Goal: Share content

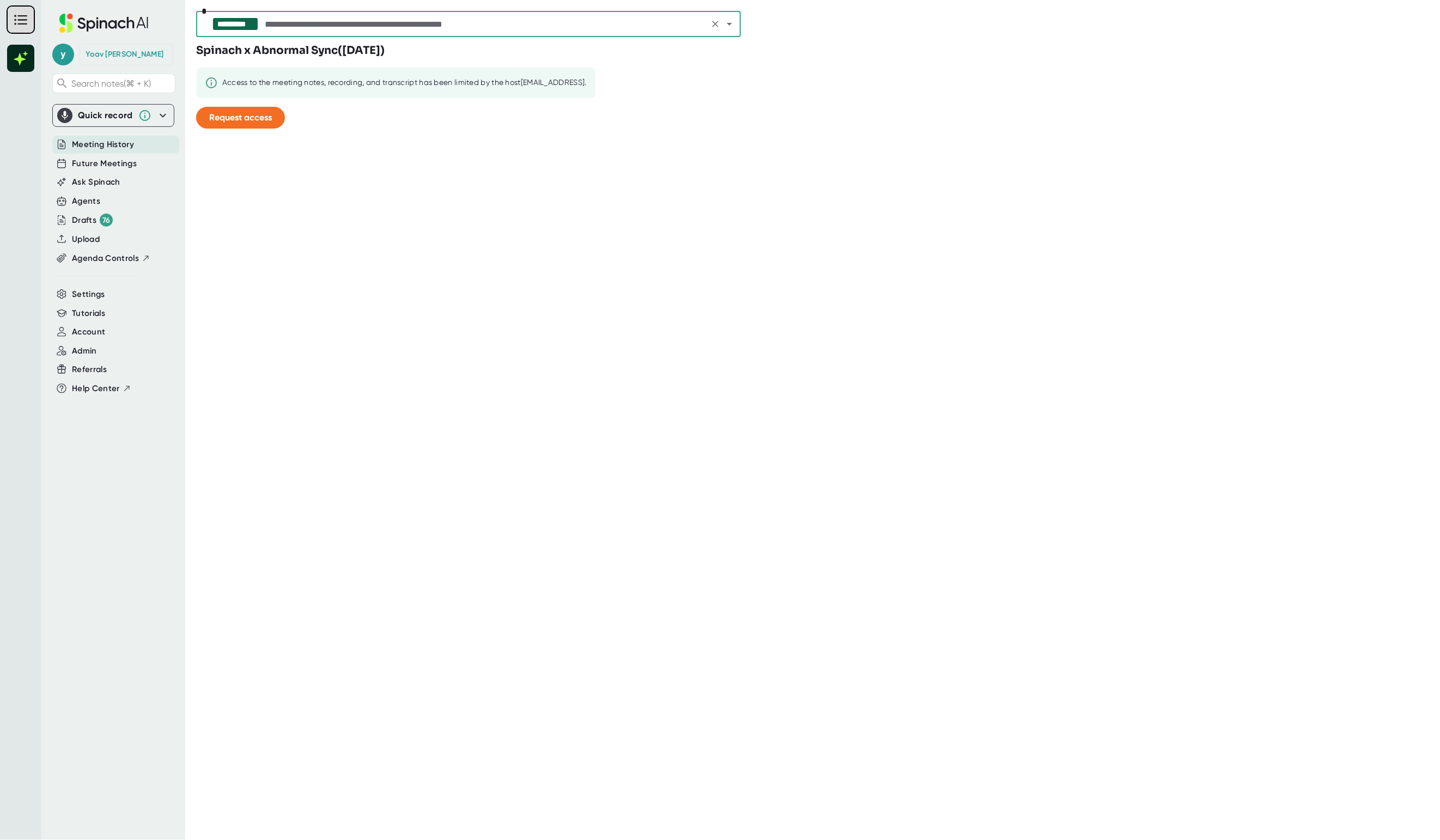
click at [455, 32] on div "**********" at bounding box center [469, 24] width 545 height 26
click at [372, 15] on div "**********" at bounding box center [469, 24] width 545 height 26
click at [371, 24] on input "text" at bounding box center [485, 23] width 443 height 15
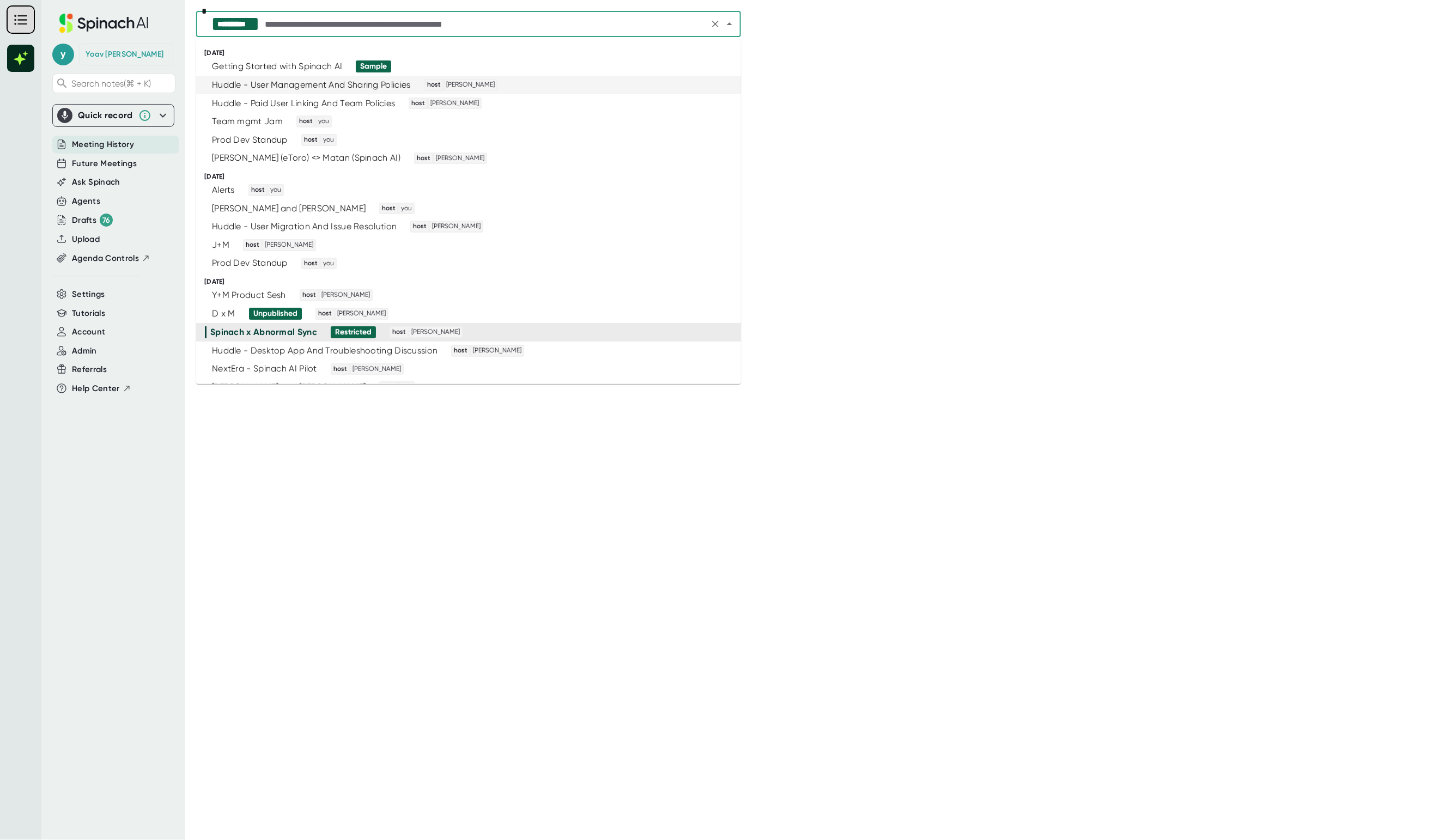
click at [318, 81] on div "Huddle - User Management And Sharing Policies" at bounding box center [311, 84] width 199 height 11
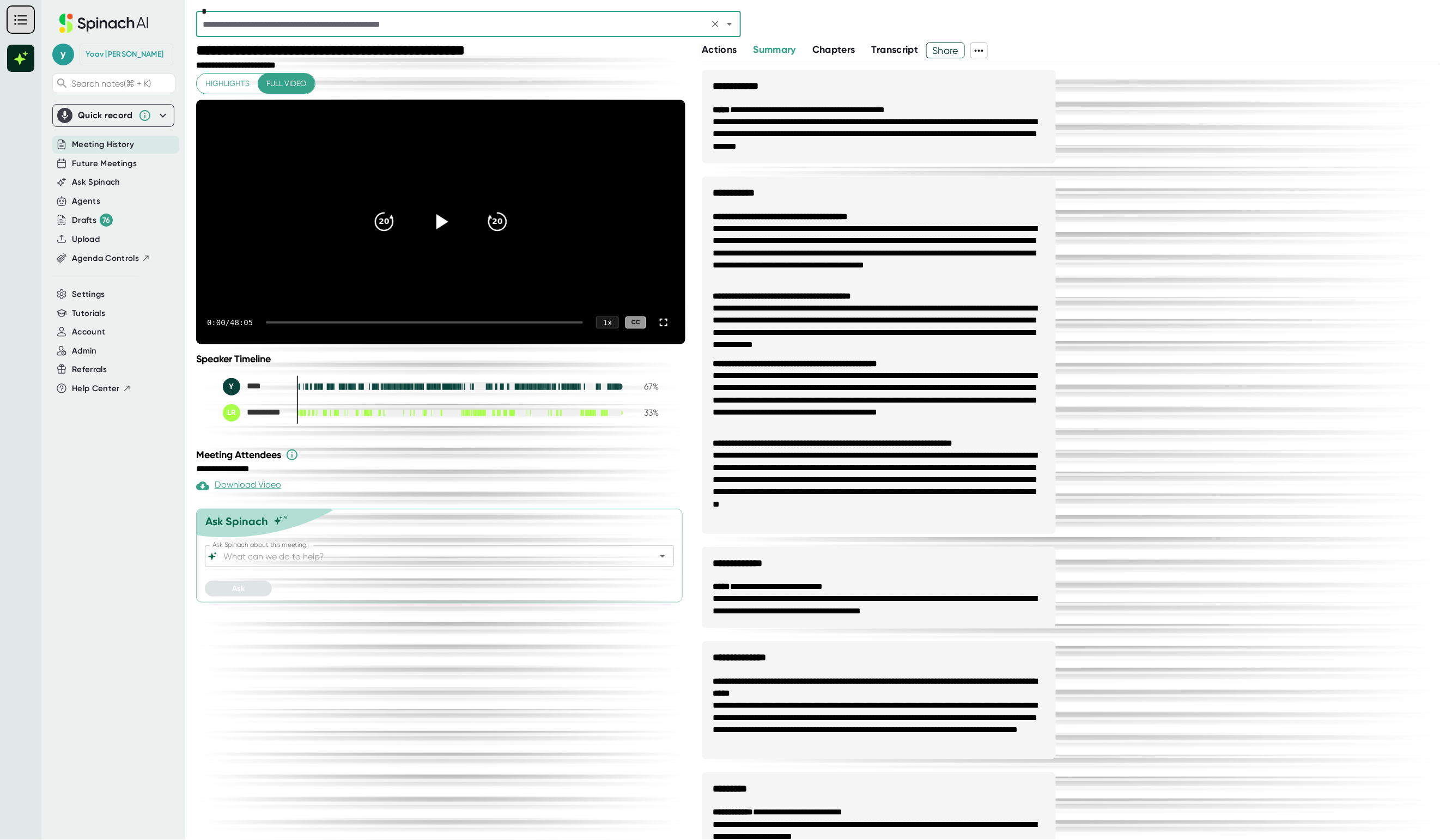
click at [953, 49] on span "Share" at bounding box center [945, 50] width 38 height 19
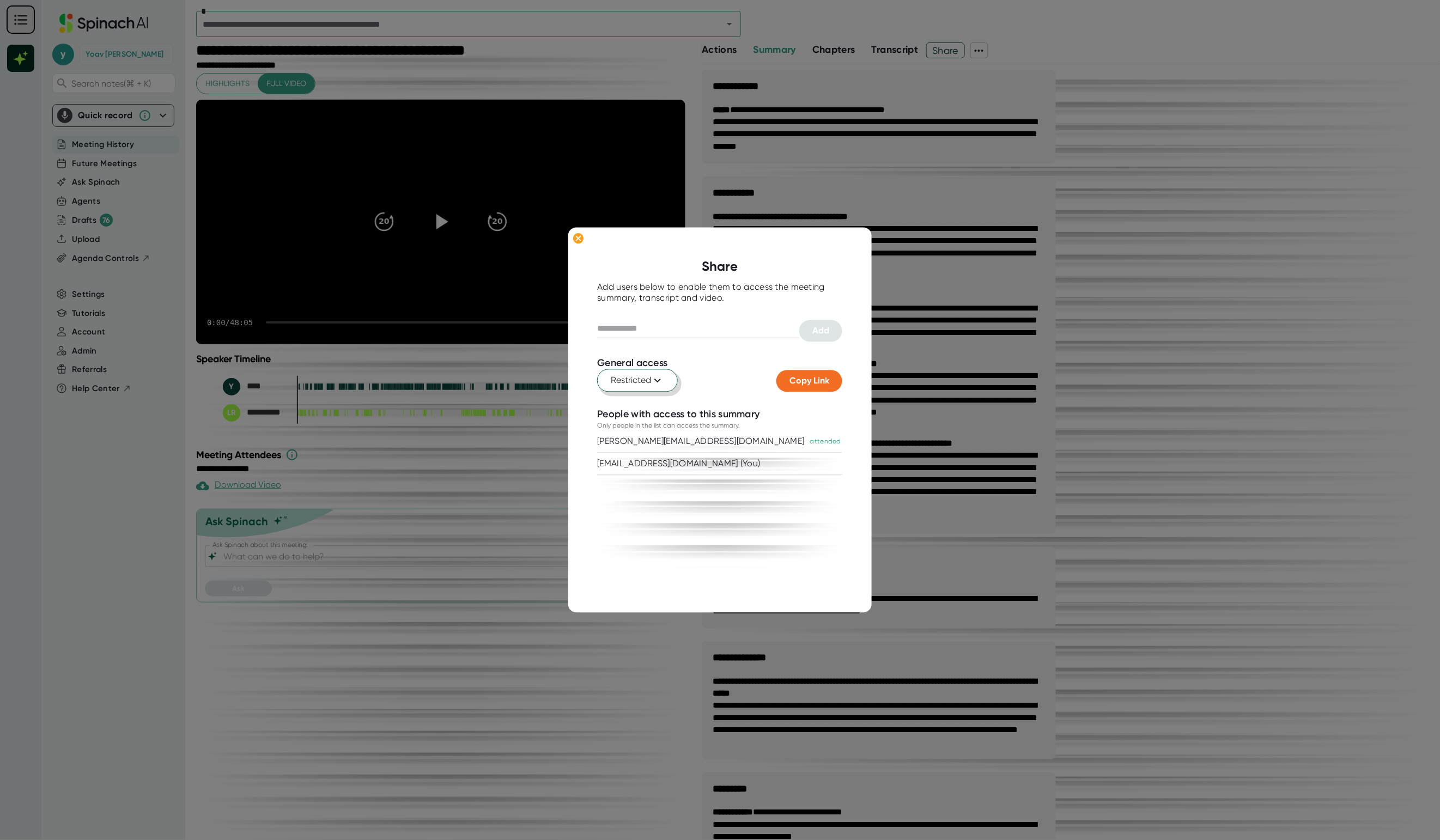
click at [649, 385] on span "Restricted" at bounding box center [639, 380] width 54 height 13
click at [638, 422] on div "Anyone with the link" at bounding box center [602, 427] width 152 height 20
click at [811, 380] on span "Copy Link" at bounding box center [810, 381] width 40 height 10
click at [673, 365] on div "General access Restricted" at bounding box center [687, 375] width 180 height 36
click at [666, 374] on button "Restricted" at bounding box center [638, 380] width 80 height 23
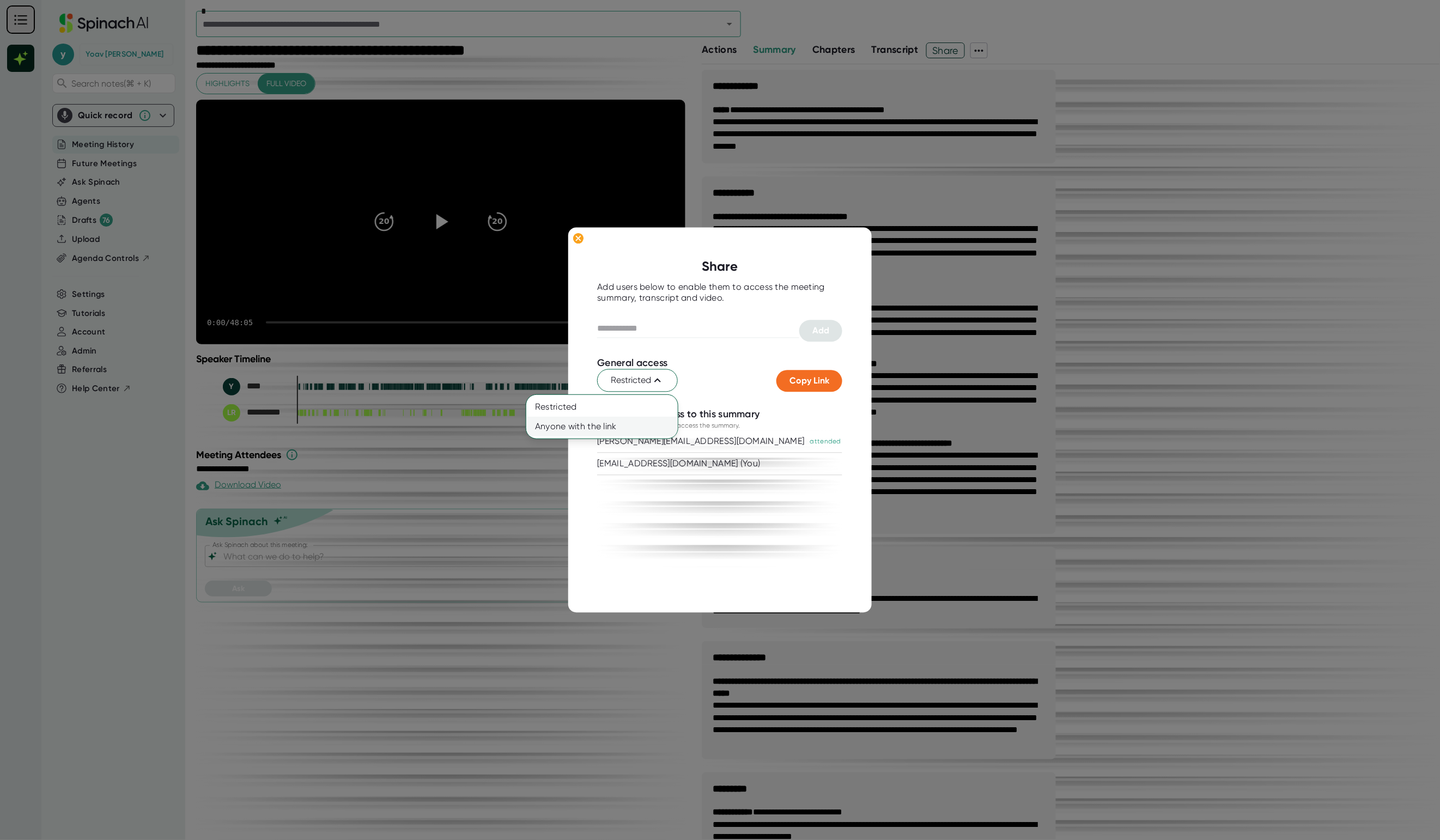
click at [626, 422] on div "Anyone with the link" at bounding box center [602, 427] width 152 height 20
click at [851, 187] on div at bounding box center [720, 420] width 1440 height 840
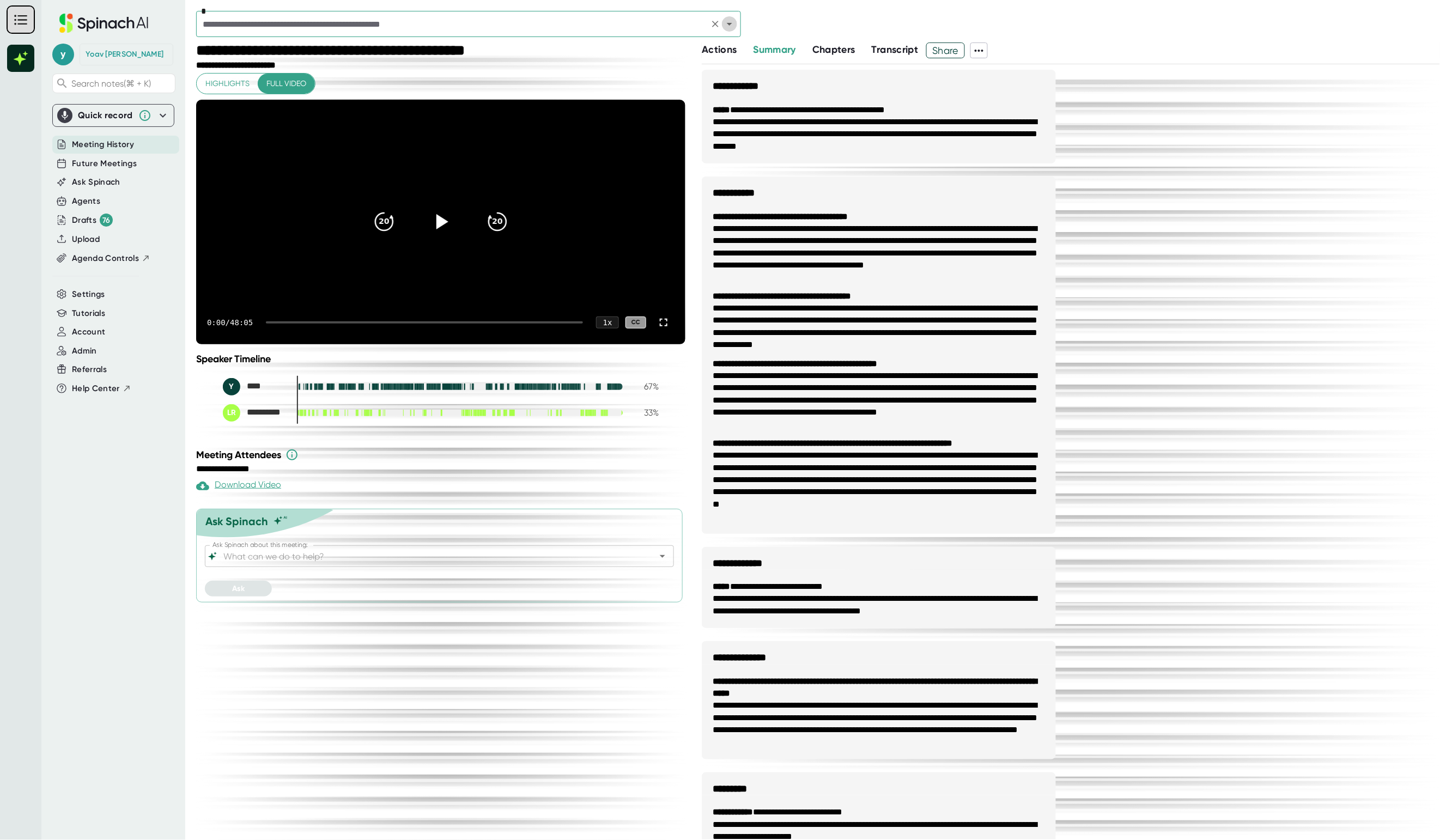
click at [729, 22] on icon "Open" at bounding box center [729, 24] width 13 height 13
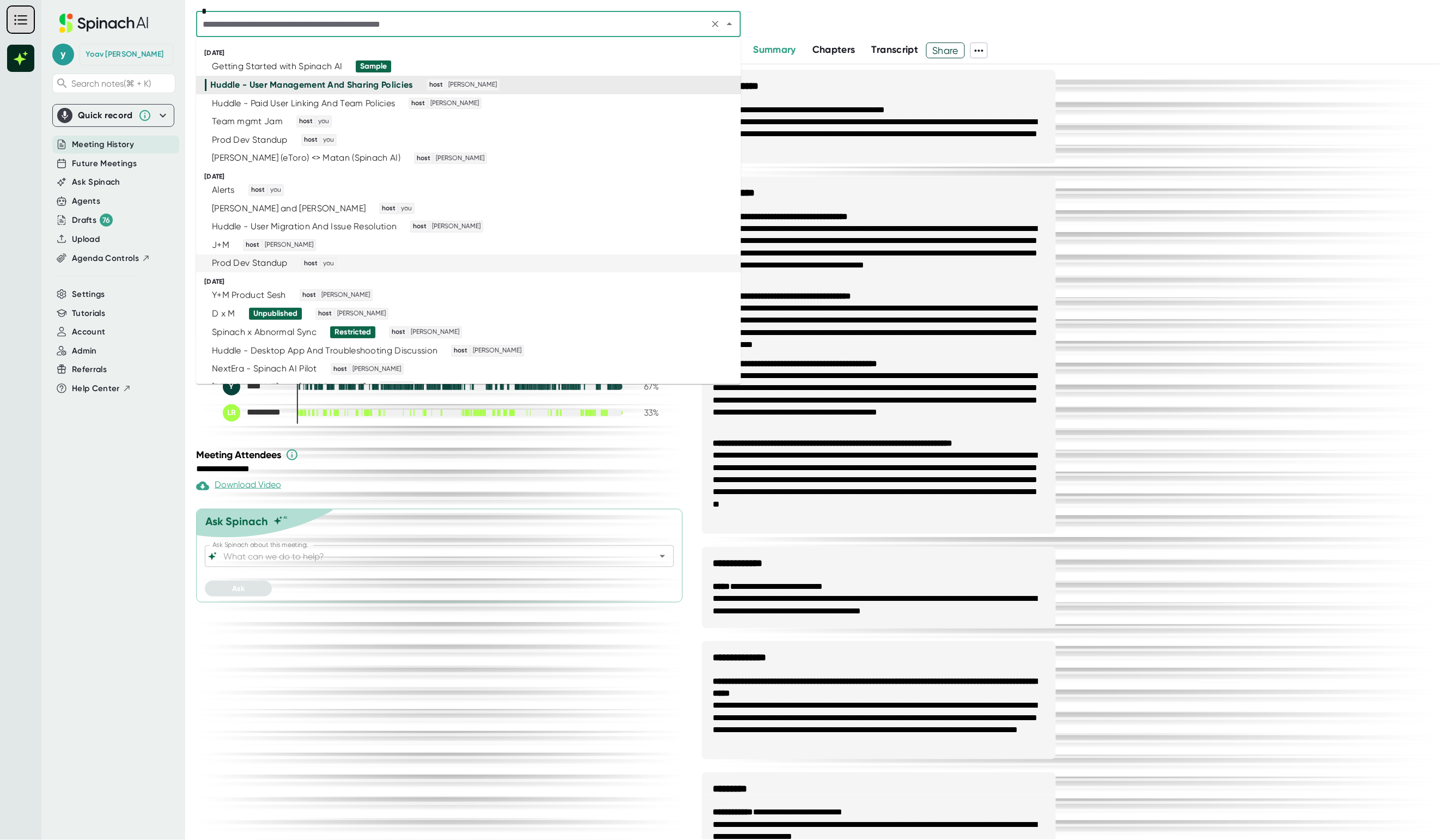
click at [289, 261] on div "Prod Dev Standup host you" at bounding box center [464, 264] width 518 height 12
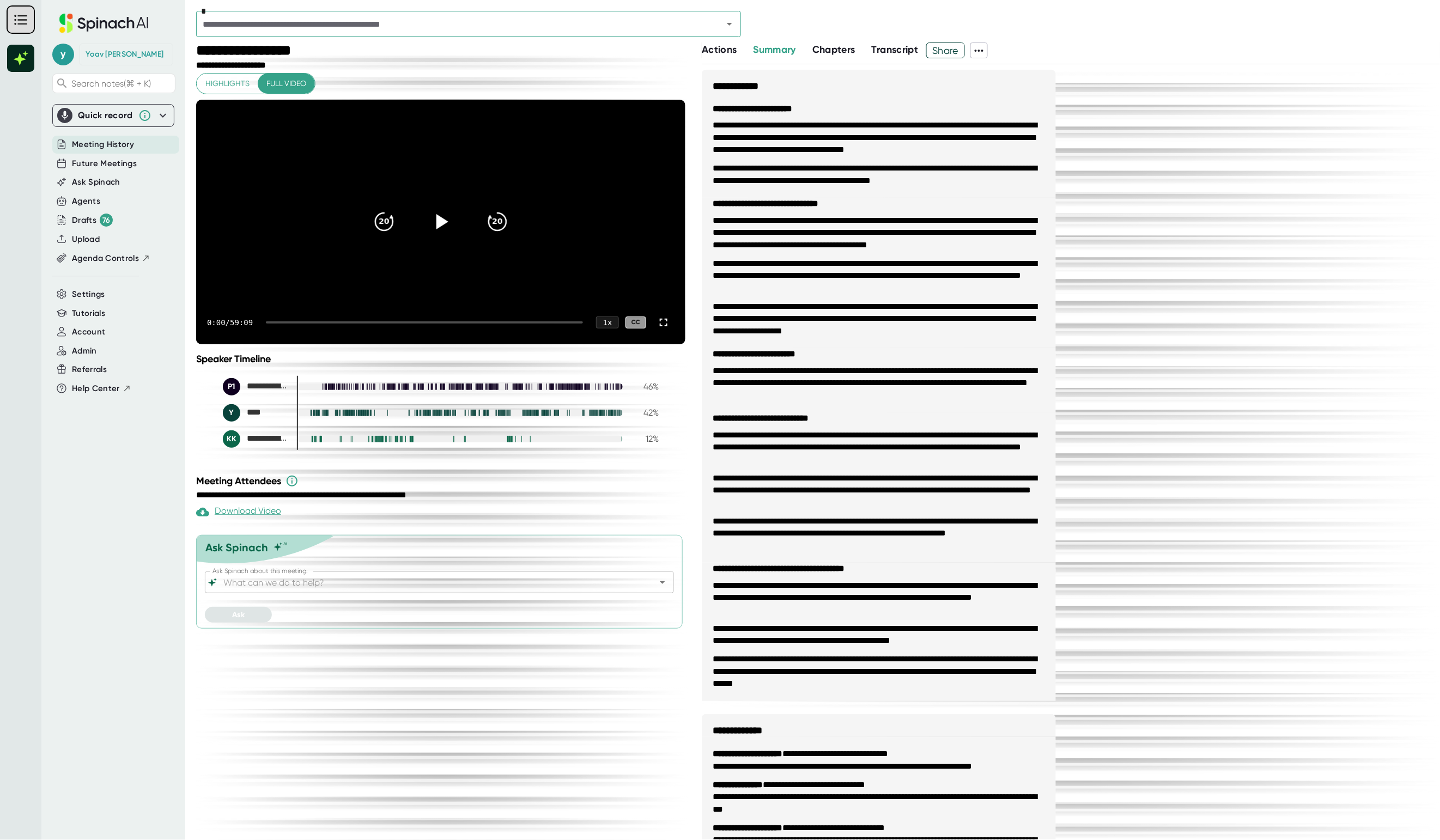
click at [936, 55] on span "Share" at bounding box center [945, 50] width 38 height 19
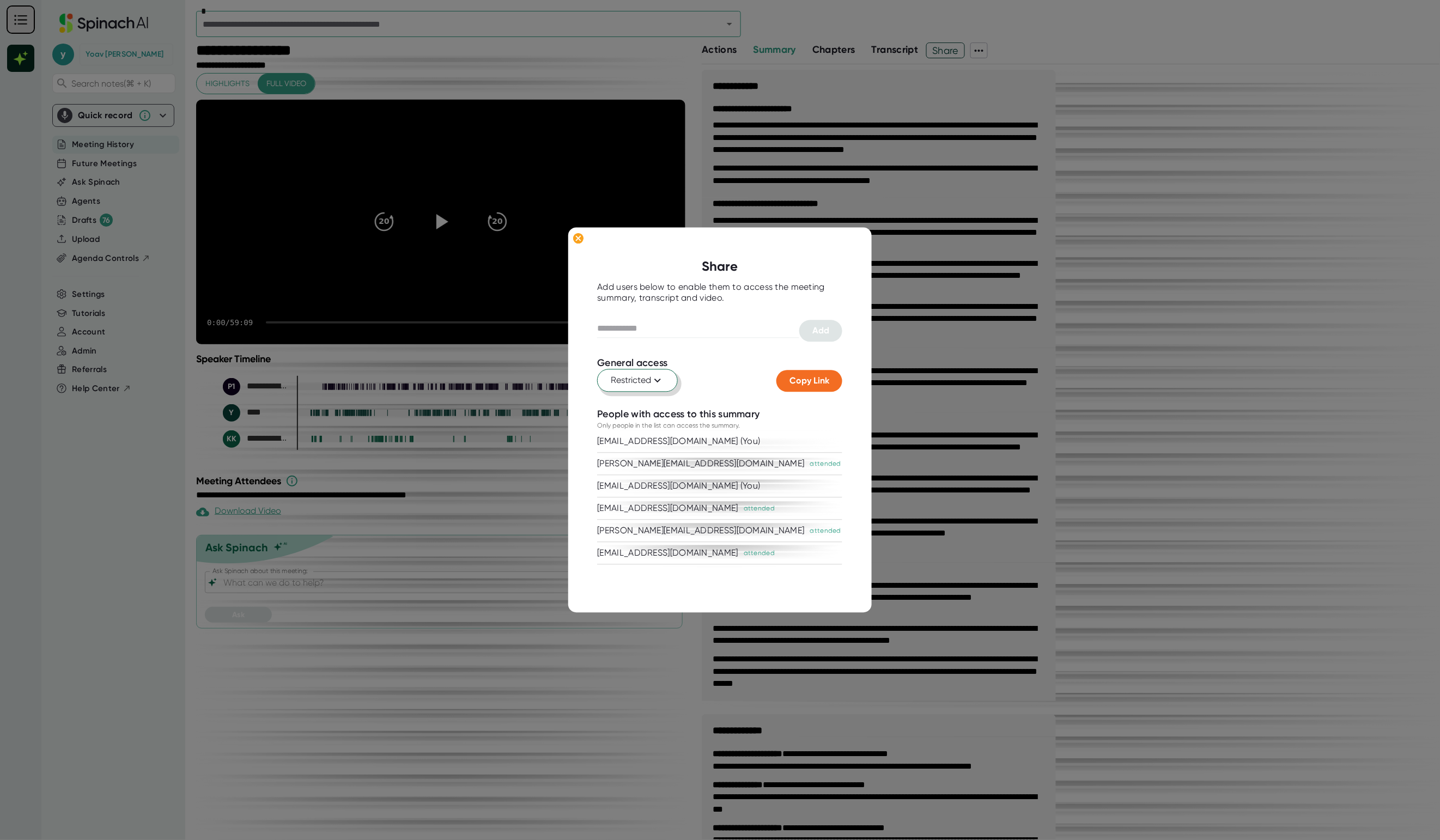
click at [658, 375] on icon at bounding box center [657, 380] width 13 height 13
click at [626, 417] on div "Anyone with the link" at bounding box center [602, 427] width 152 height 20
click at [803, 382] on span "Copy Link" at bounding box center [810, 381] width 40 height 10
click at [693, 371] on button "Anyone with the link" at bounding box center [657, 380] width 119 height 23
click at [640, 406] on div "Restricted" at bounding box center [614, 407] width 98 height 20
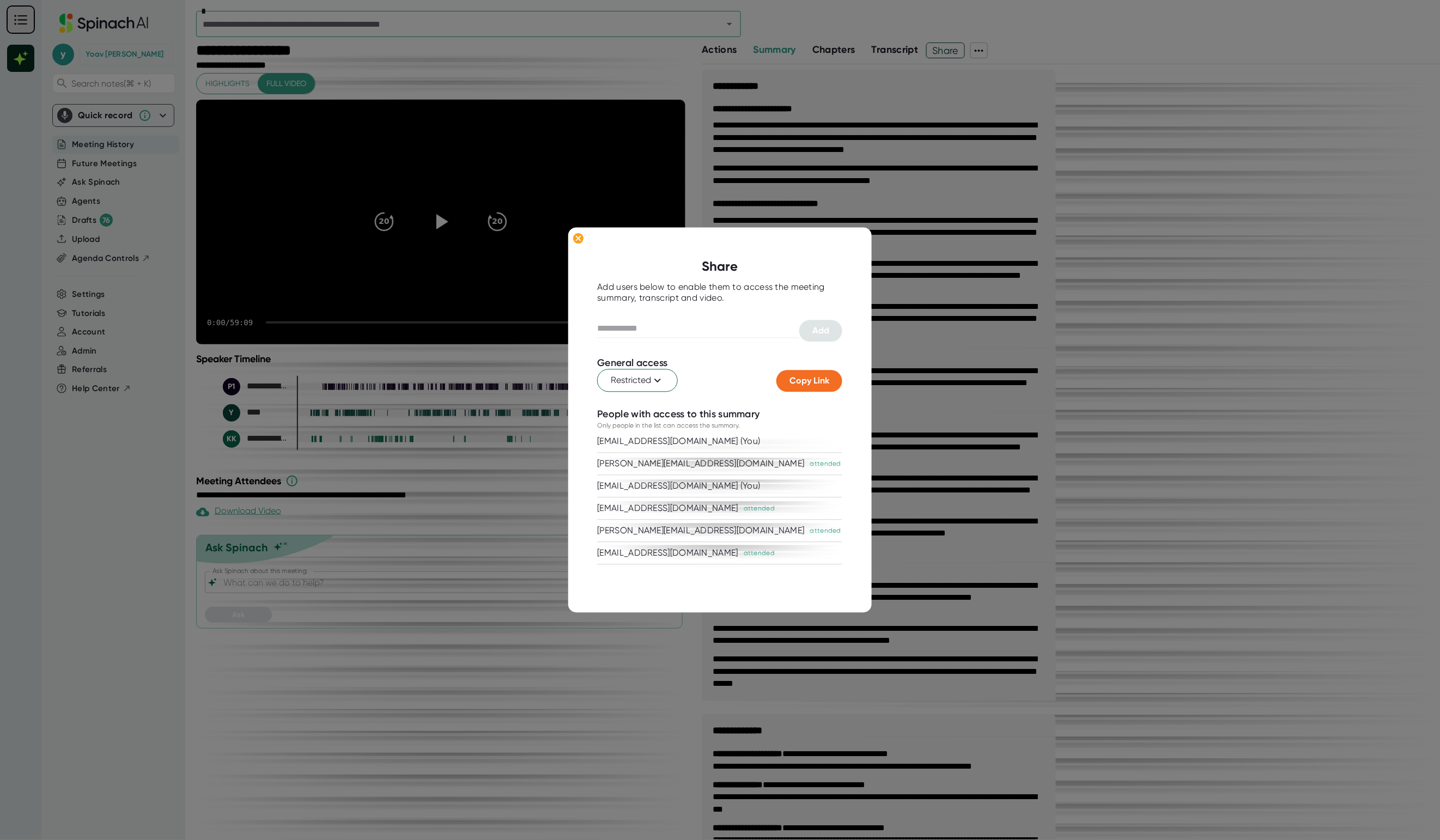
click at [965, 106] on div at bounding box center [720, 420] width 1440 height 840
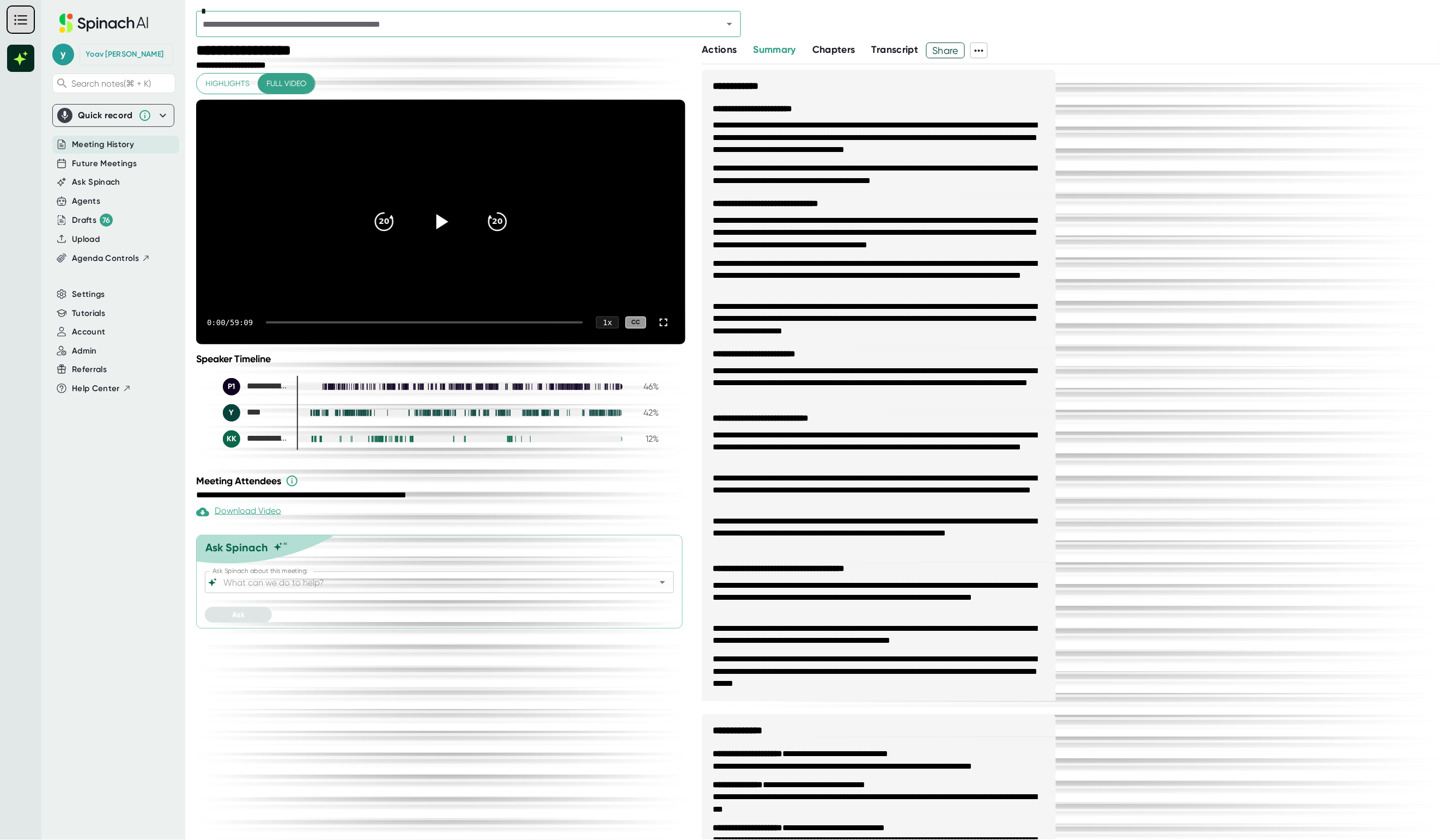
click at [942, 49] on span "Share" at bounding box center [945, 50] width 38 height 19
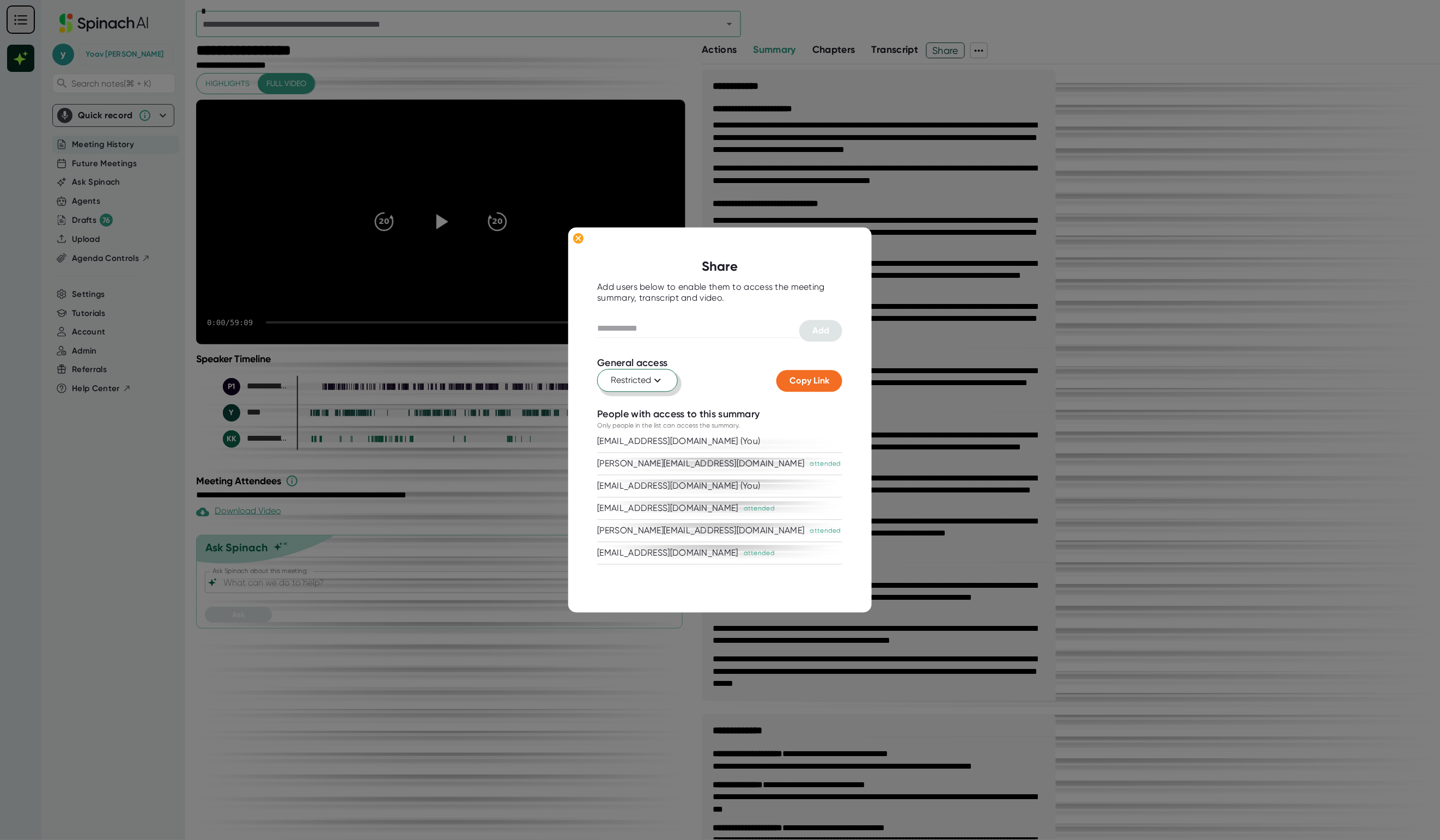
click at [642, 378] on span "Restricted" at bounding box center [639, 380] width 54 height 13
drag, startPoint x: 597, startPoint y: 423, endPoint x: 611, endPoint y: 416, distance: 15.7
click at [598, 422] on div "Anyone with the link" at bounding box center [575, 427] width 98 height 20
click at [803, 382] on span "Copy Link" at bounding box center [810, 381] width 40 height 10
click at [672, 386] on span "Anyone with the link" at bounding box center [657, 380] width 91 height 13
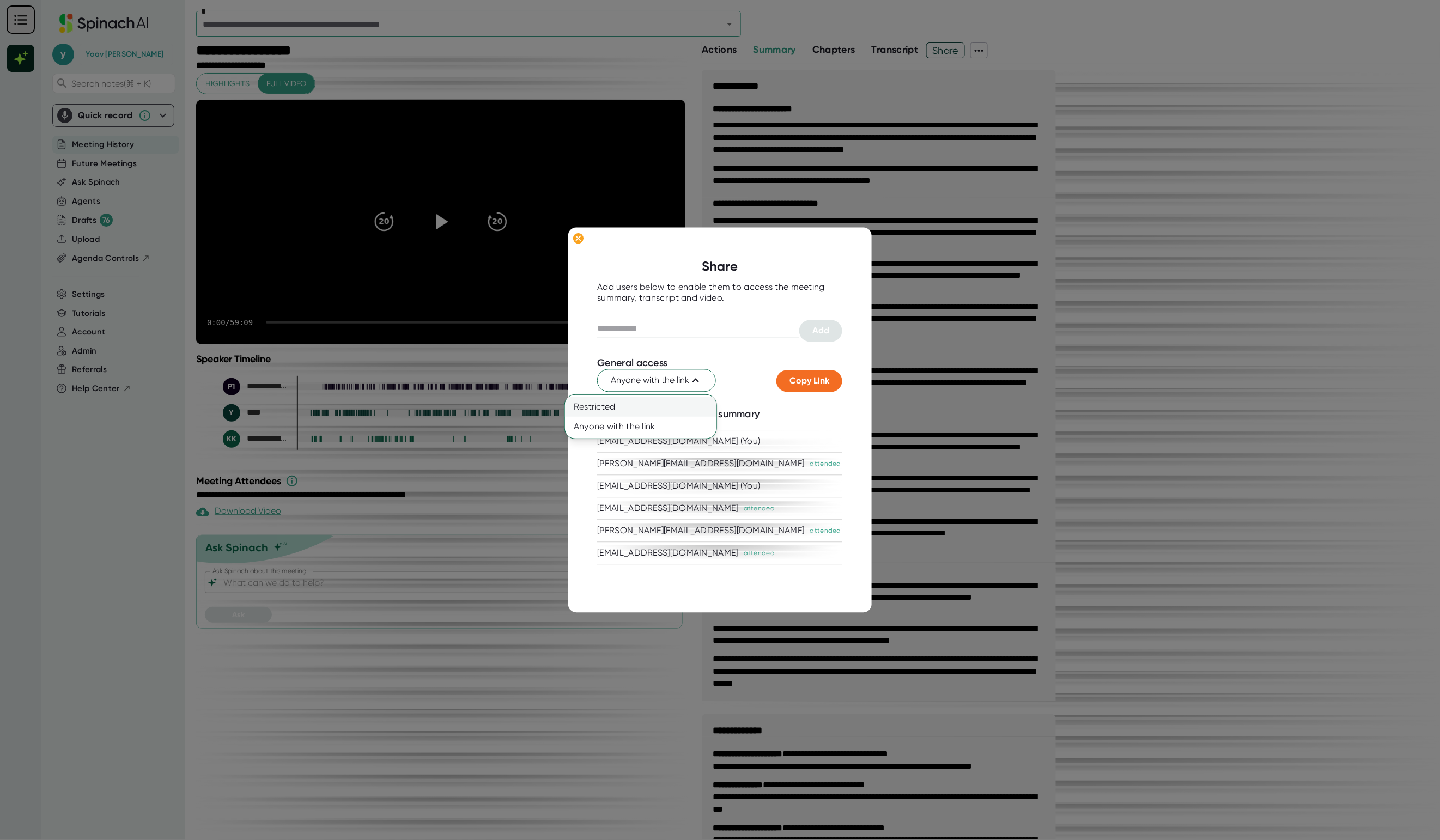
click at [650, 405] on div "Restricted" at bounding box center [614, 407] width 98 height 20
